Goal: Task Accomplishment & Management: Use online tool/utility

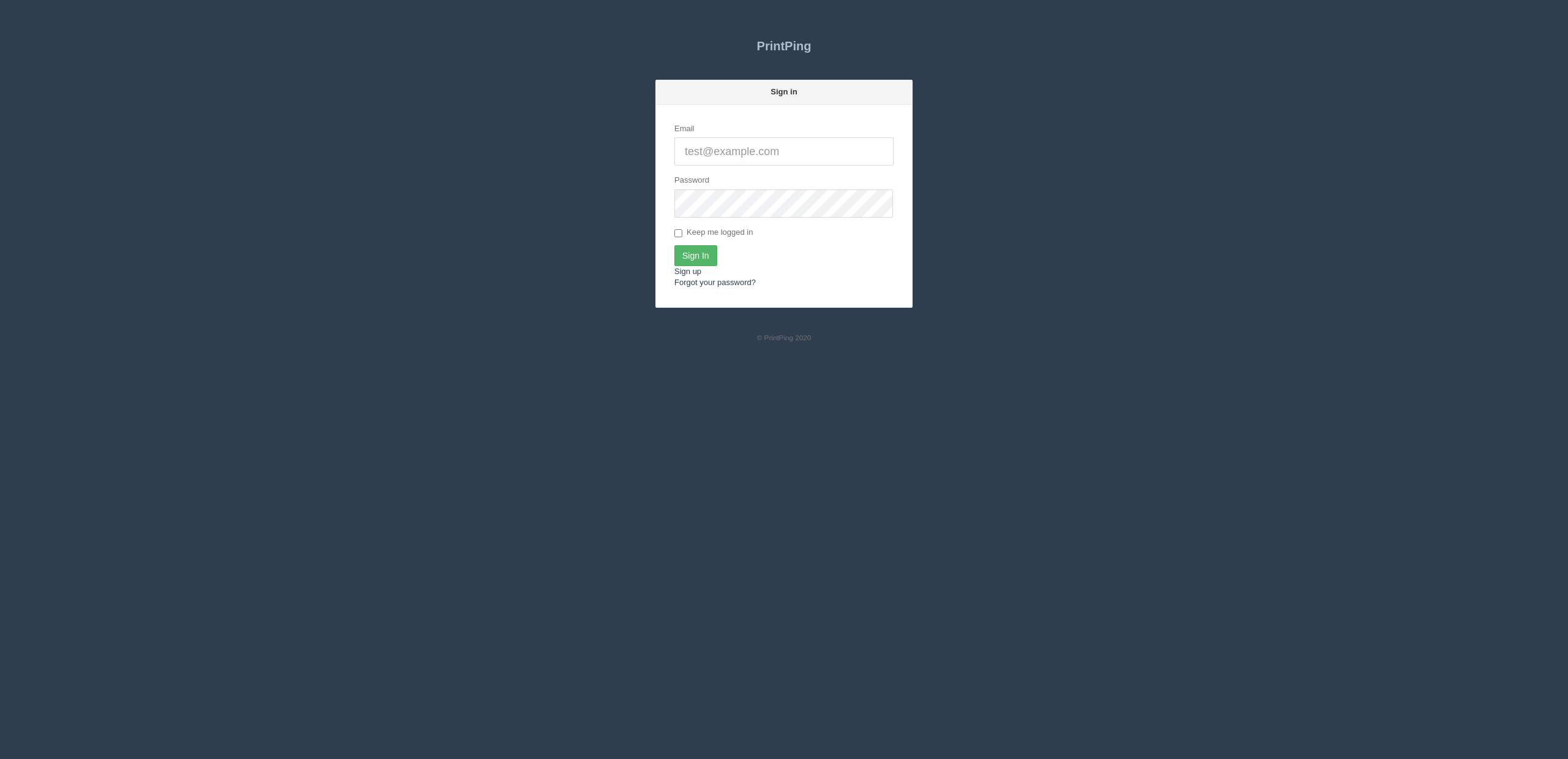
type input "[EMAIL_ADDRESS][DOMAIN_NAME]"
click at [702, 261] on input "Sign In" at bounding box center [696, 255] width 43 height 21
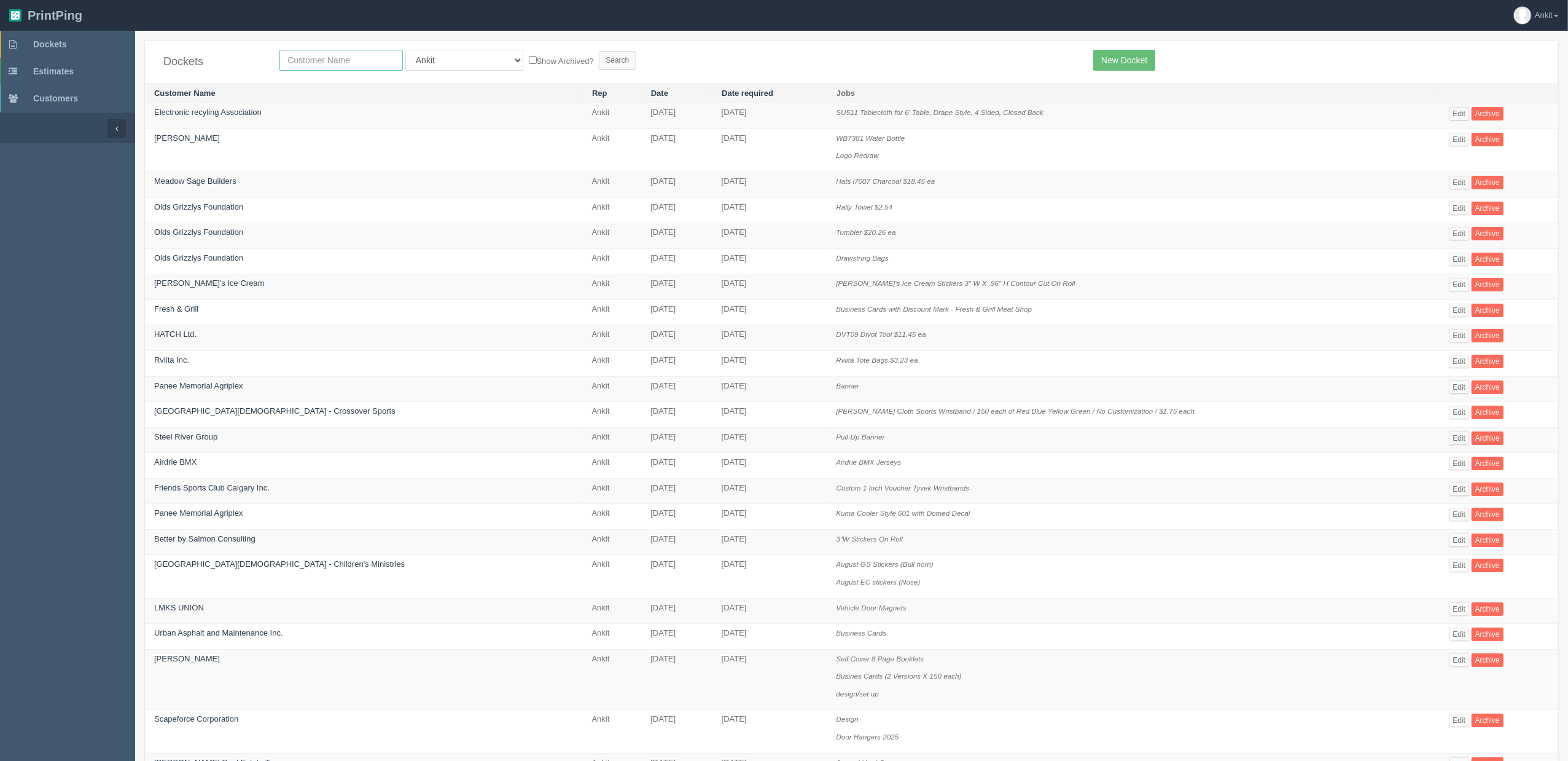
click at [313, 64] on input "text" at bounding box center [341, 60] width 124 height 21
type input "stellar"
click at [458, 60] on select "All Users Ali Ali Test 1 Aly Amy Ankit Arif Brandon Dan France Greg Jim Mark Ma…" at bounding box center [464, 60] width 118 height 21
select select
click at [405, 50] on select "All Users Ali Ali Test 1 Aly Amy Ankit Arif Brandon Dan France Greg Jim Mark Ma…" at bounding box center [464, 60] width 118 height 21
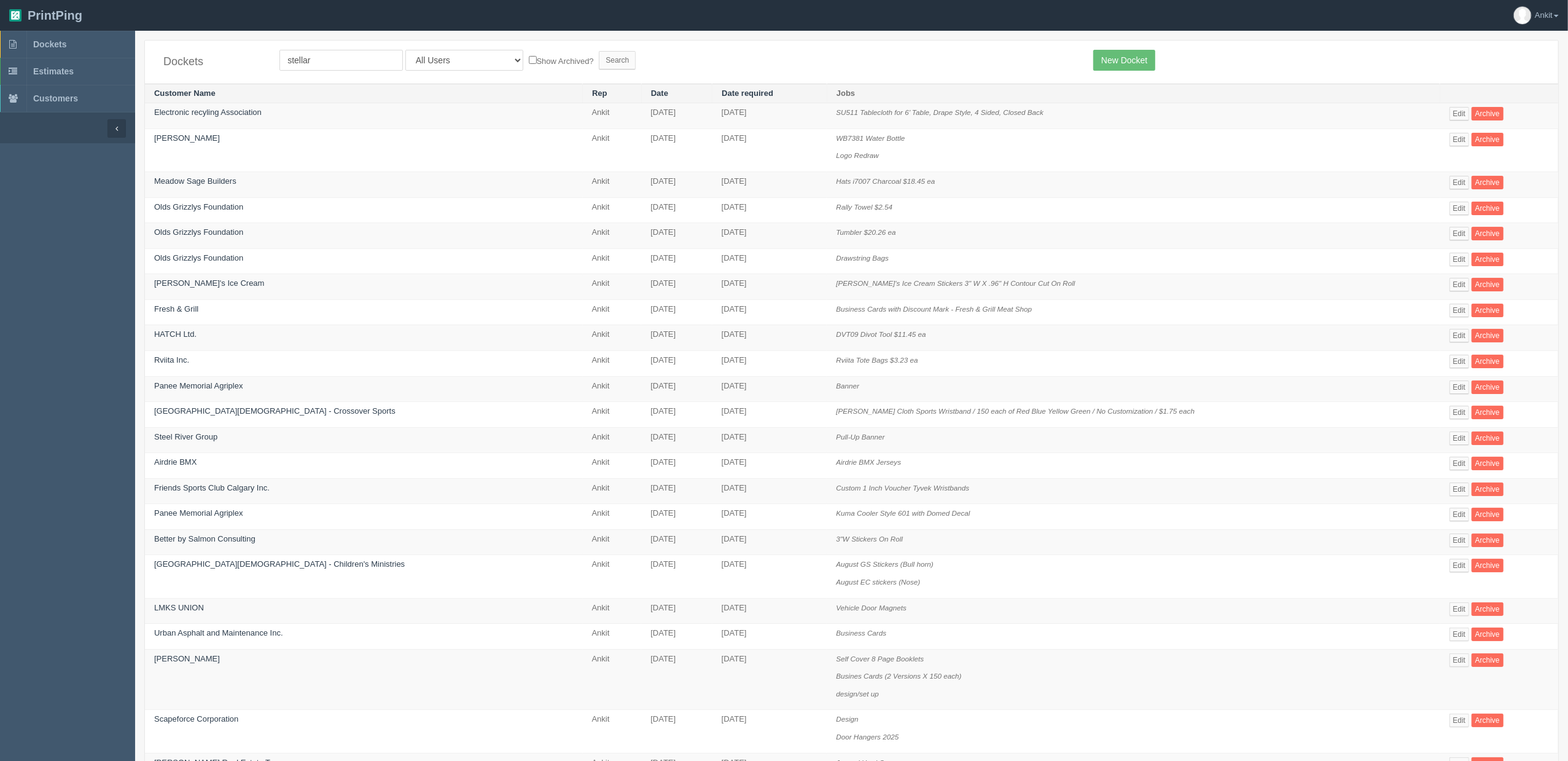
click at [610, 62] on form "stellar All Users Ali Ali Test 1 Aly Amy Ankit Arif Brandon Dan France Greg Jim…" at bounding box center [677, 60] width 795 height 21
click at [599, 62] on input "Search" at bounding box center [617, 60] width 37 height 18
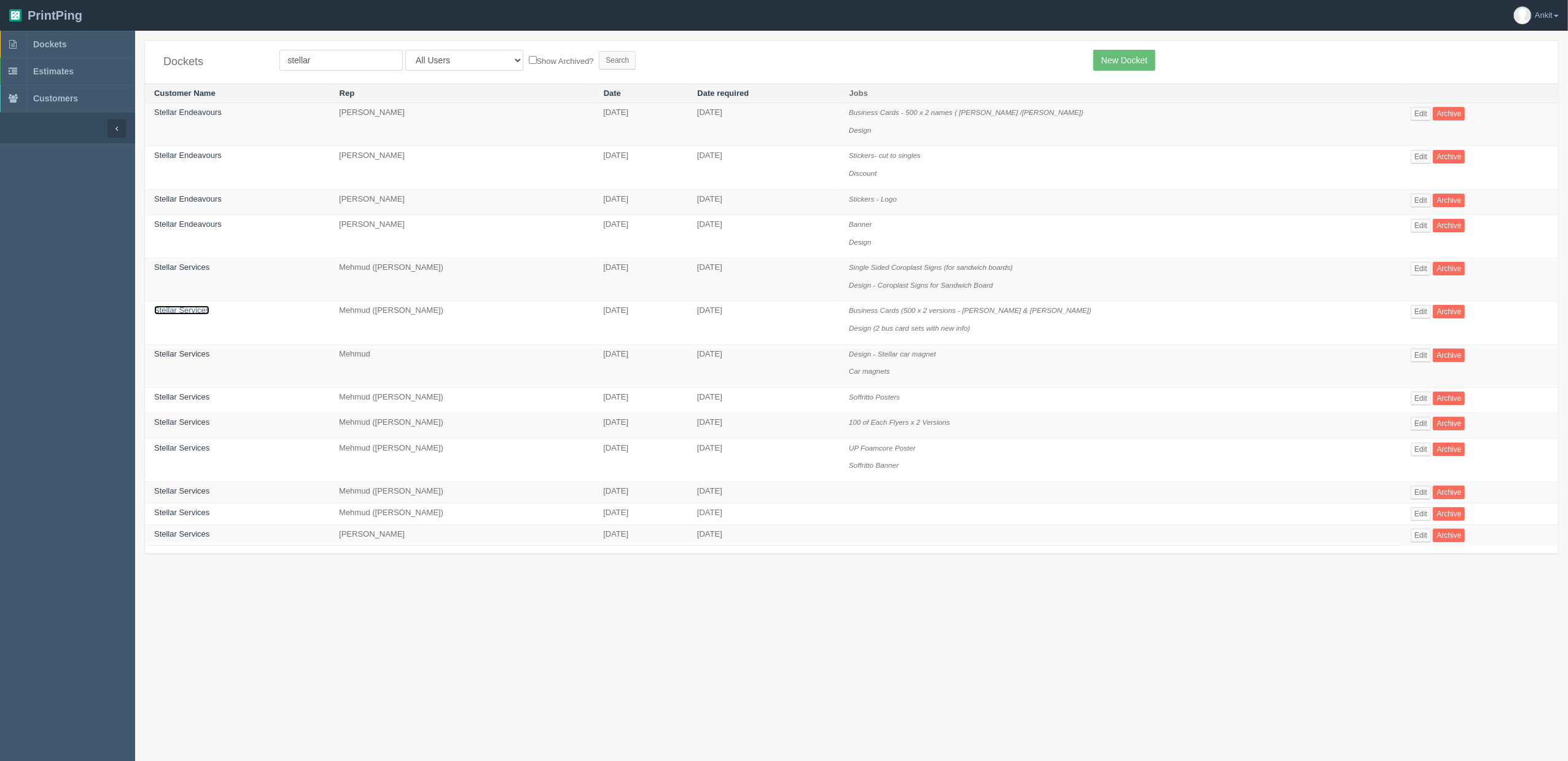
click at [187, 310] on link "Stellar Services" at bounding box center [182, 310] width 55 height 9
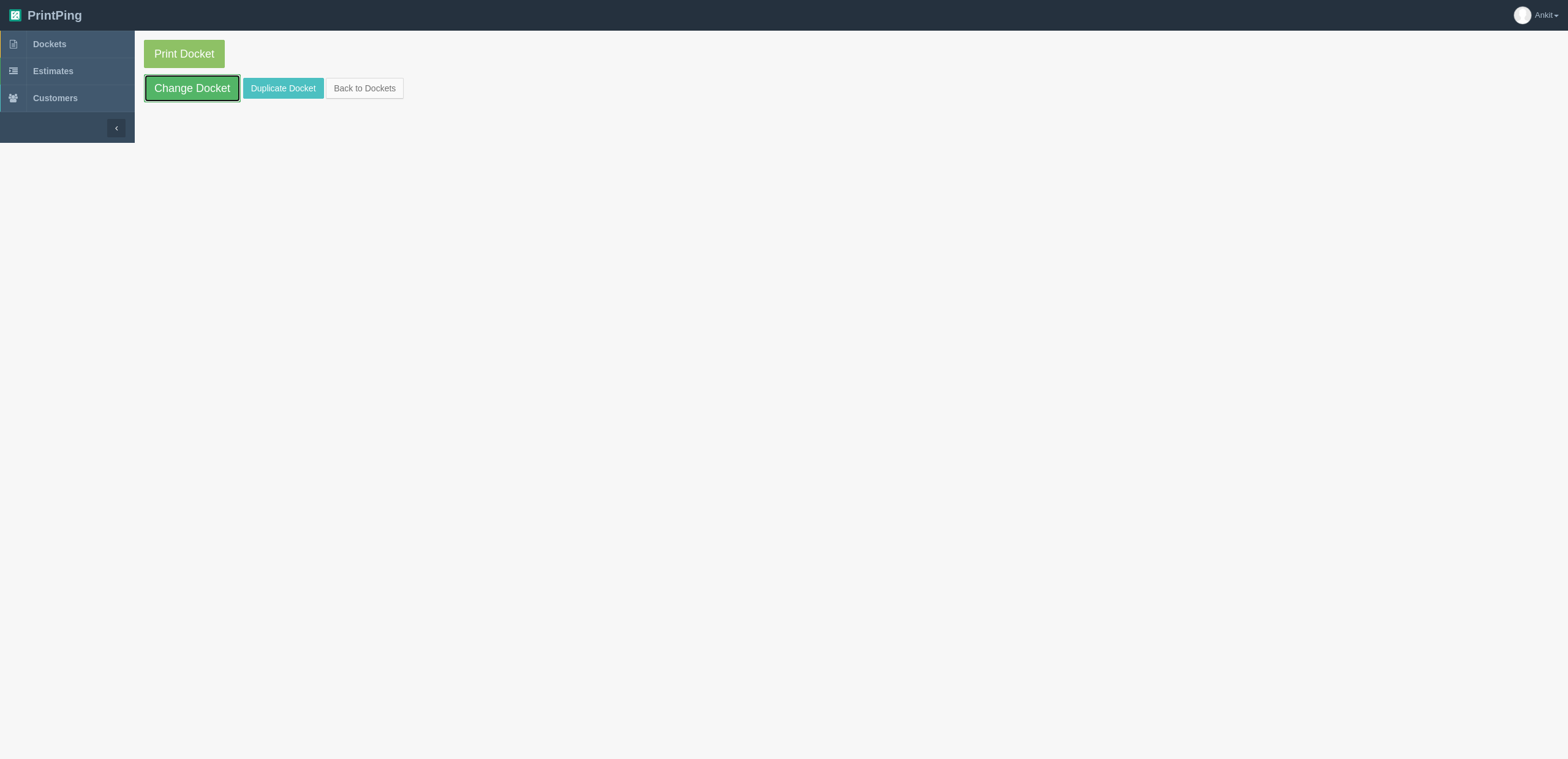
click at [226, 86] on link "Change Docket" at bounding box center [192, 88] width 97 height 28
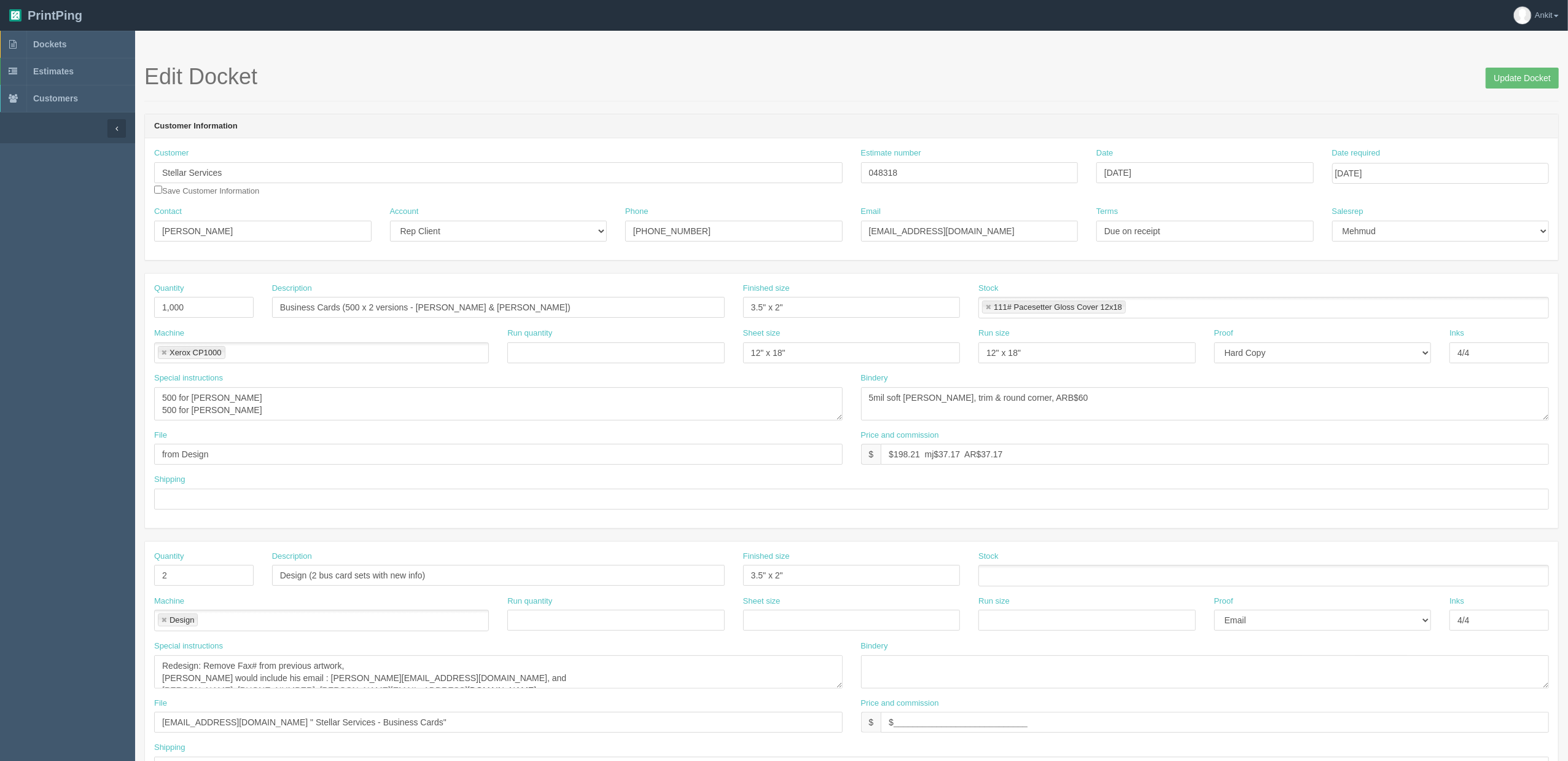
scroll to position [12, 0]
